Goal: Check status: Check status

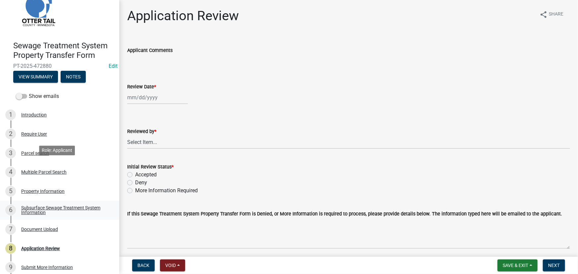
scroll to position [66, 0]
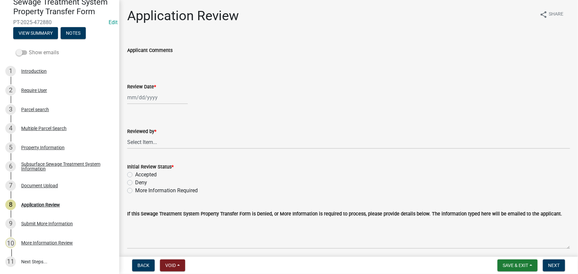
click at [30, 52] on label "Show emails" at bounding box center [37, 53] width 43 height 8
click at [29, 49] on input "Show emails" at bounding box center [29, 49] width 0 height 0
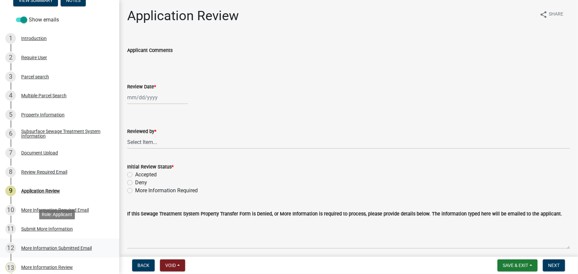
scroll to position [123, 0]
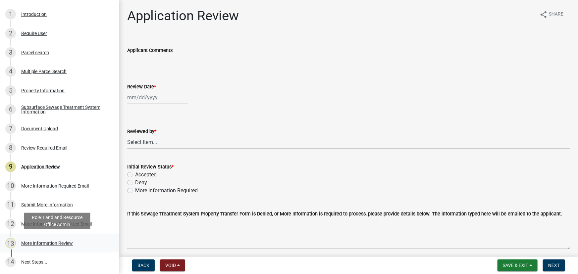
click at [38, 245] on div "More Information Review" at bounding box center [47, 243] width 52 height 5
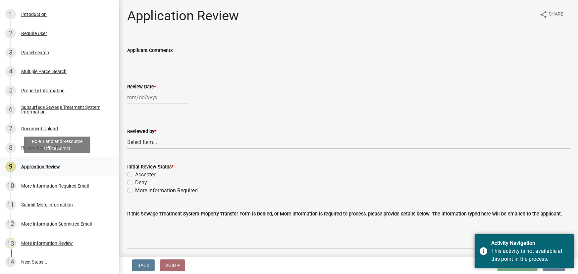
click at [39, 168] on div "Application Review" at bounding box center [40, 167] width 39 height 5
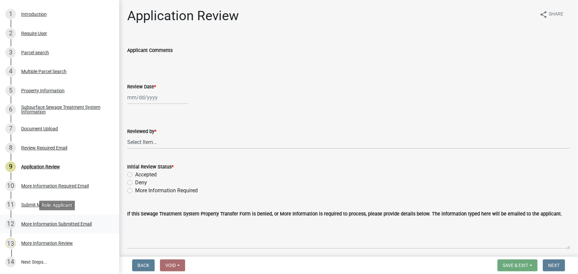
click at [72, 222] on div "More Information Submitted Email" at bounding box center [56, 224] width 71 height 5
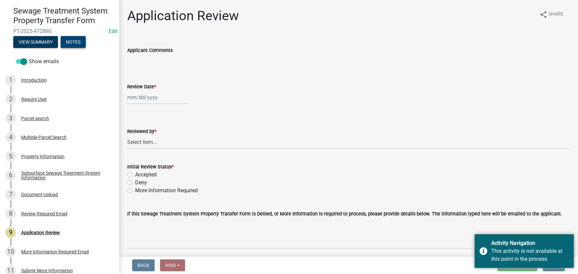
scroll to position [0, 0]
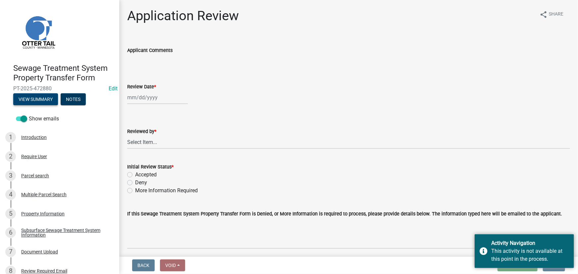
click at [48, 96] on button "View Summary" at bounding box center [35, 99] width 45 height 12
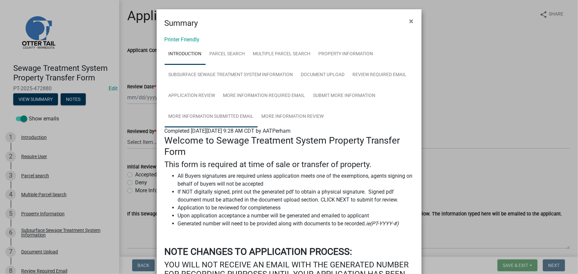
click at [230, 119] on link "More Information Submitted Email" at bounding box center [211, 116] width 93 height 21
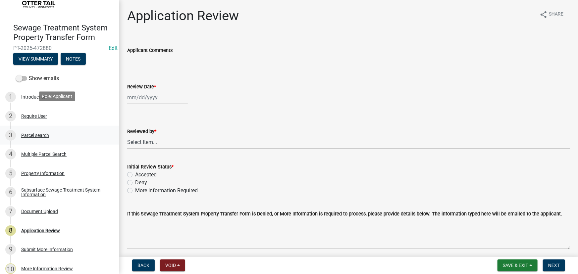
scroll to position [66, 0]
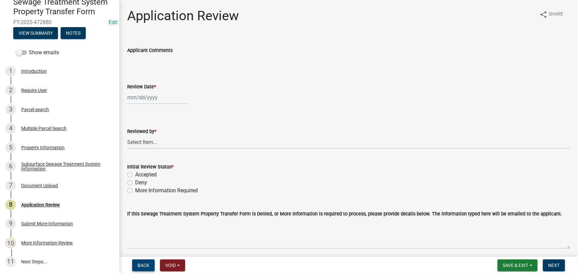
click at [142, 264] on span "Back" at bounding box center [144, 265] width 12 height 5
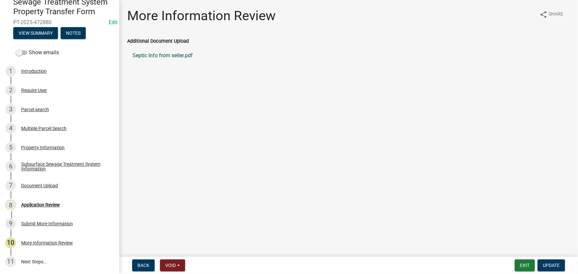
click at [145, 55] on link "Septic Info from seller.pdf" at bounding box center [348, 56] width 443 height 16
click at [52, 118] on link "3 Parcel search" at bounding box center [59, 109] width 119 height 19
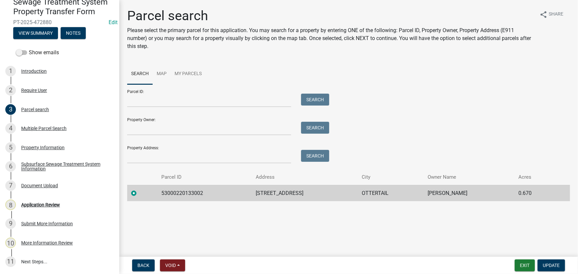
click at [183, 190] on td "53000220133002" at bounding box center [204, 193] width 94 height 16
copy td "53000220133002"
